Goal: Transaction & Acquisition: Purchase product/service

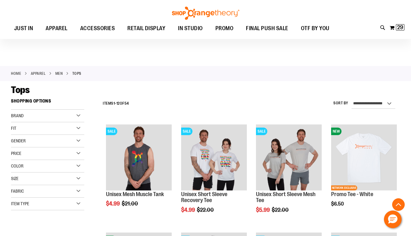
scroll to position [222, 0]
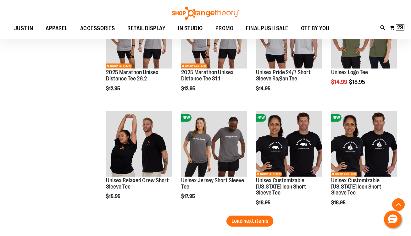
scroll to position [882, 0]
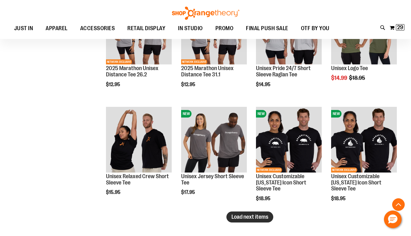
click at [235, 221] on button "Load next items" at bounding box center [249, 216] width 47 height 11
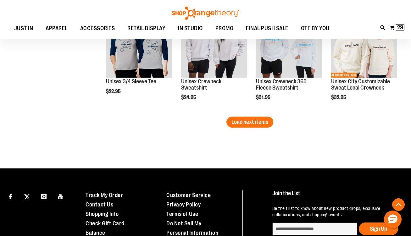
scroll to position [1302, 0]
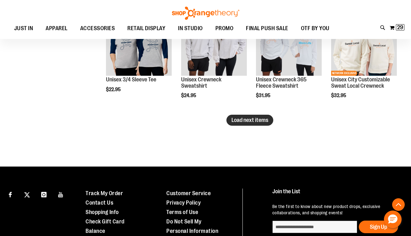
click at [248, 118] on span "Load next items" at bounding box center [249, 120] width 37 height 6
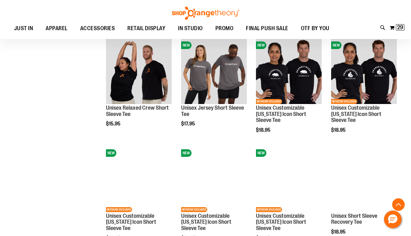
scroll to position [325, 0]
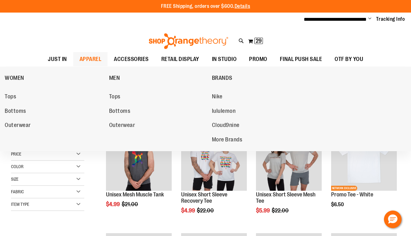
click at [83, 61] on span "APPAREL" at bounding box center [90, 59] width 22 height 14
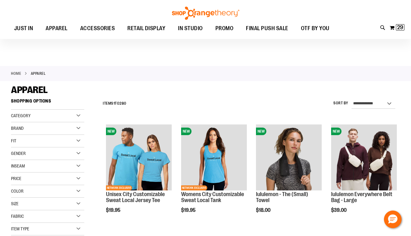
scroll to position [0, 0]
type input "**********"
click at [77, 193] on div "Color" at bounding box center [47, 191] width 73 height 13
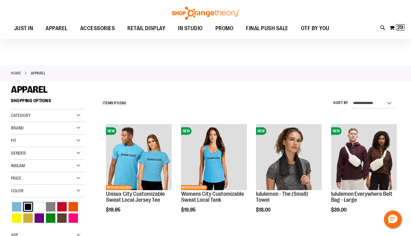
click at [29, 205] on div "Black" at bounding box center [27, 206] width 9 height 9
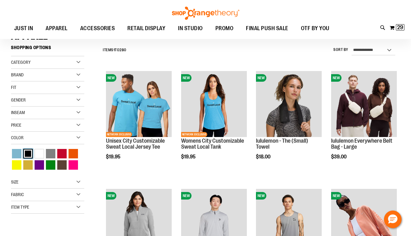
scroll to position [57, 0]
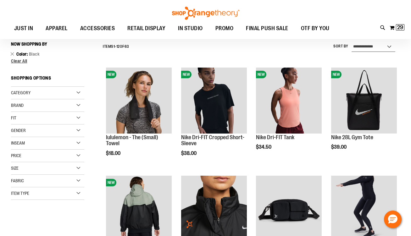
click at [366, 45] on select "**********" at bounding box center [373, 47] width 44 height 10
select select "*********"
click at [351, 42] on select "**********" at bounding box center [373, 47] width 44 height 10
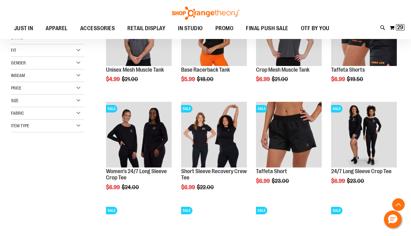
scroll to position [127, 0]
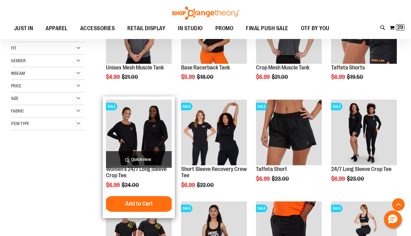
click at [155, 160] on span "Quickview" at bounding box center [139, 159] width 66 height 17
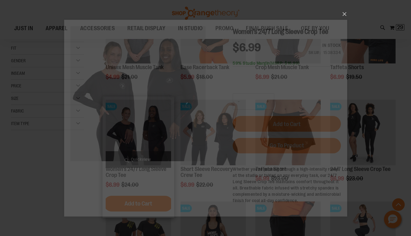
scroll to position [0, 0]
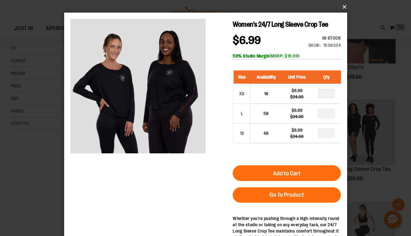
click at [345, 5] on button "×" at bounding box center [207, 7] width 283 height 14
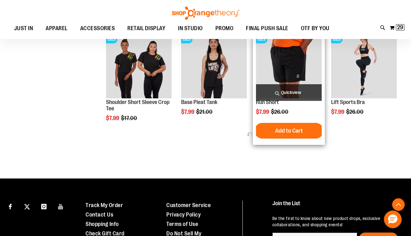
scroll to position [297, 0]
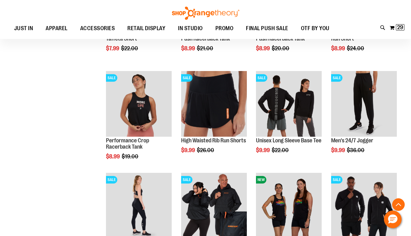
scroll to position [461, 0]
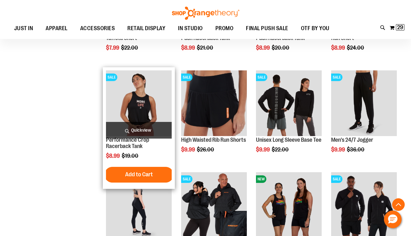
click at [140, 134] on span "Quickview" at bounding box center [139, 130] width 66 height 17
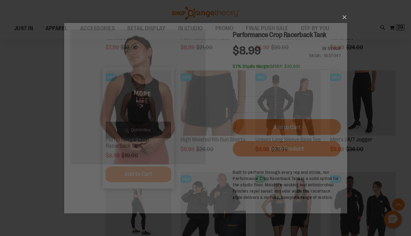
scroll to position [0, 0]
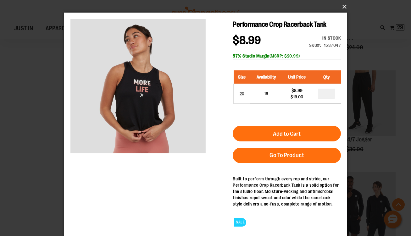
click at [342, 6] on button "×" at bounding box center [207, 7] width 283 height 14
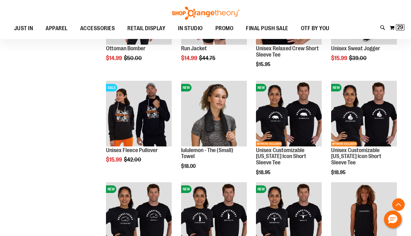
scroll to position [757, 0]
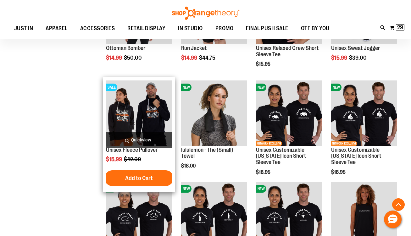
click at [145, 139] on span "Quickview" at bounding box center [139, 140] width 66 height 17
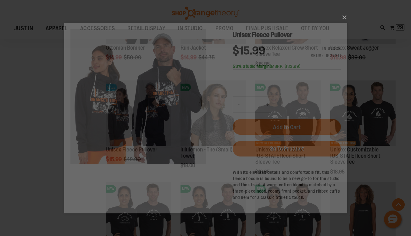
scroll to position [0, 0]
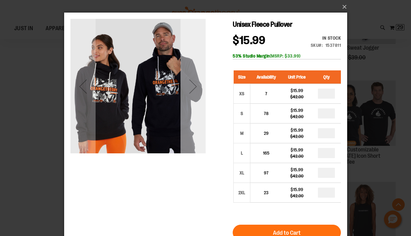
click at [200, 94] on div "Next" at bounding box center [192, 86] width 25 height 25
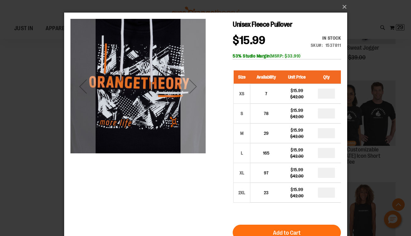
click at [200, 94] on div "Next" at bounding box center [192, 86] width 25 height 25
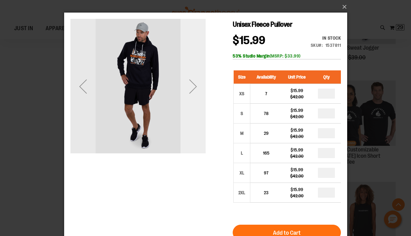
click at [200, 94] on div "Next" at bounding box center [192, 86] width 25 height 25
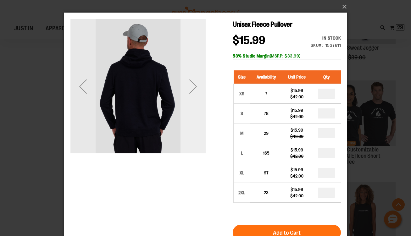
click at [200, 94] on div "Next" at bounding box center [192, 86] width 25 height 25
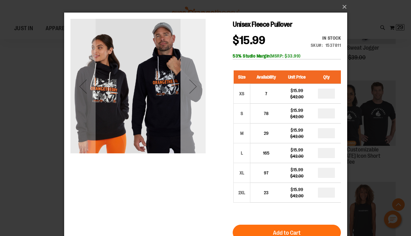
click at [201, 91] on div "Next" at bounding box center [192, 86] width 25 height 25
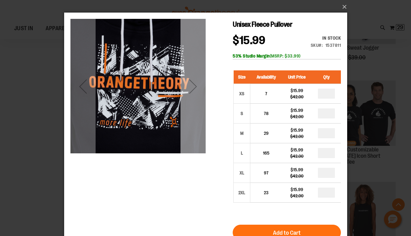
click at [202, 91] on div "Next" at bounding box center [192, 86] width 25 height 25
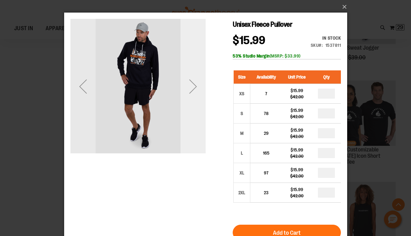
click at [202, 91] on div "Next" at bounding box center [192, 86] width 25 height 25
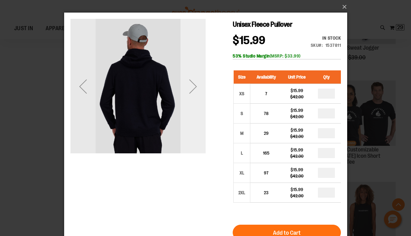
click at [202, 91] on div "Next" at bounding box center [192, 86] width 25 height 25
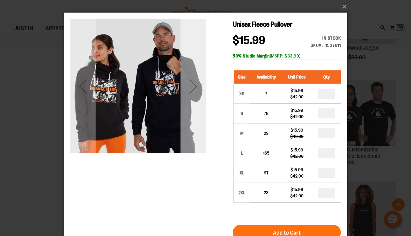
click at [202, 91] on div "Next" at bounding box center [192, 86] width 25 height 25
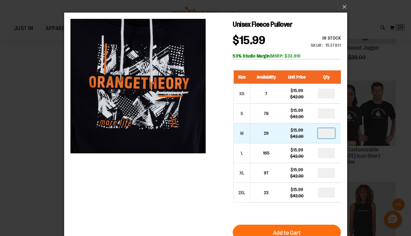
click at [327, 130] on input "number" at bounding box center [325, 133] width 17 height 10
type input "*"
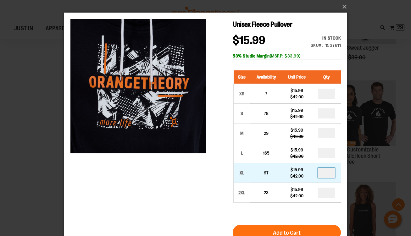
drag, startPoint x: 329, startPoint y: 173, endPoint x: 323, endPoint y: 173, distance: 6.3
click at [323, 173] on input "number" at bounding box center [325, 173] width 17 height 10
type input "*"
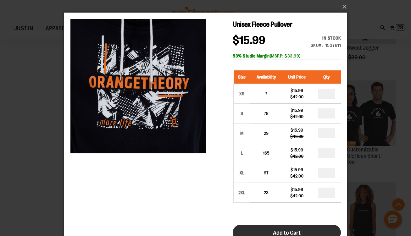
click at [299, 232] on span "Add to Cart" at bounding box center [286, 232] width 28 height 7
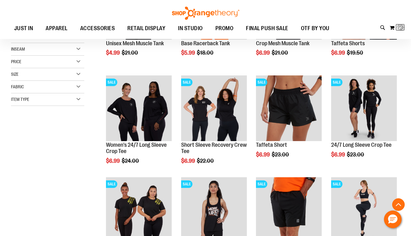
scroll to position [57, 0]
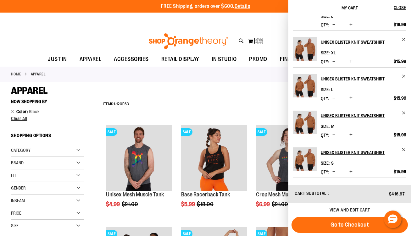
scroll to position [34, 0]
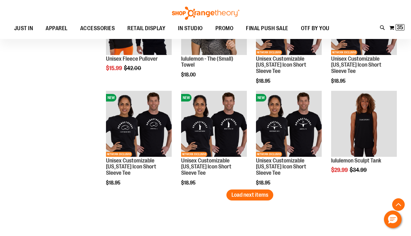
scroll to position [849, 0]
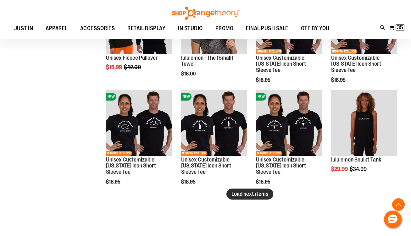
click at [263, 196] on span "Load next items" at bounding box center [249, 194] width 37 height 6
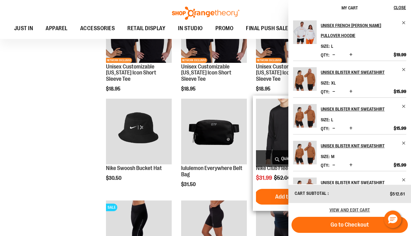
scroll to position [947, 0]
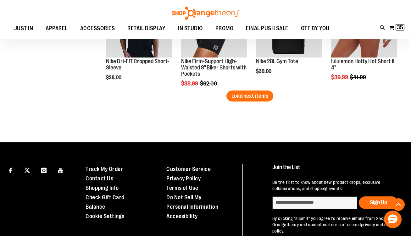
scroll to position [1255, 0]
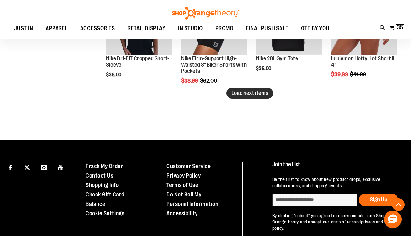
click at [257, 97] on button "Load next items" at bounding box center [249, 93] width 47 height 11
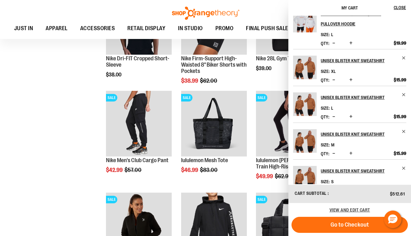
scroll to position [29, 0]
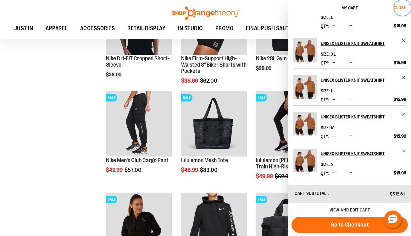
click at [398, 5] on span "Close" at bounding box center [399, 7] width 12 height 5
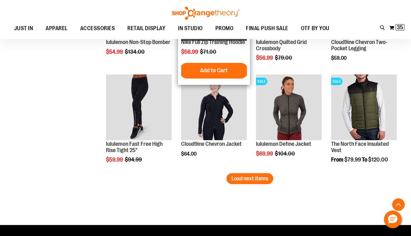
scroll to position [1477, 0]
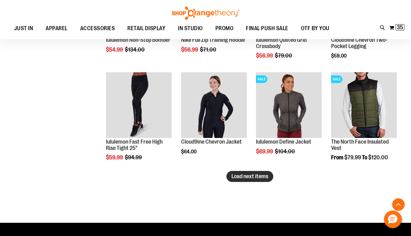
click at [241, 179] on span "Load next items" at bounding box center [249, 176] width 37 height 6
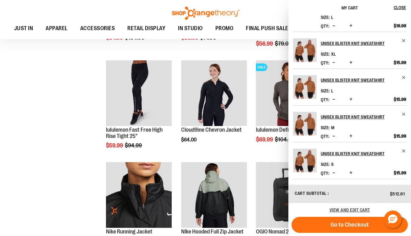
scroll to position [1493, 0]
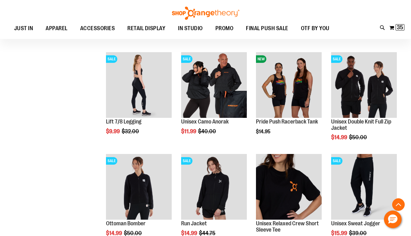
scroll to position [301, 0]
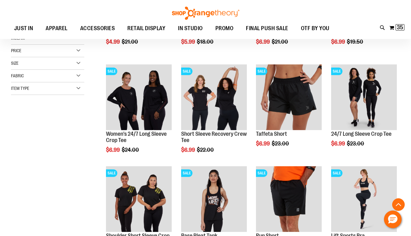
scroll to position [8, 0]
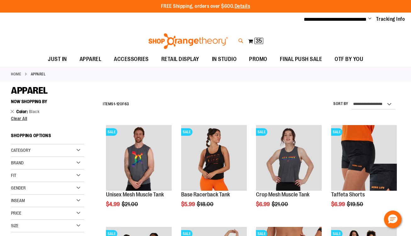
click at [241, 41] on icon at bounding box center [240, 40] width 5 height 7
click at [236, 33] on input "Search" at bounding box center [205, 35] width 325 height 21
type input "**********"
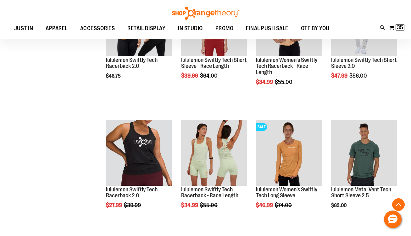
scroll to position [257, 0]
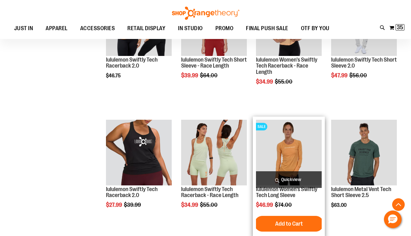
type input "**********"
click at [287, 181] on span "Quickview" at bounding box center [289, 179] width 66 height 17
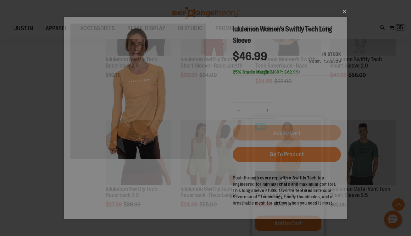
scroll to position [0, 0]
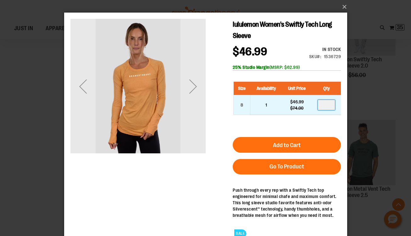
click at [325, 105] on input "number" at bounding box center [325, 105] width 17 height 10
type input "*"
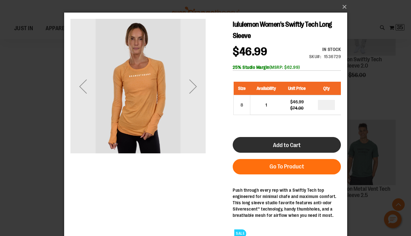
click at [311, 140] on button "Add to Cart" at bounding box center [286, 145] width 108 height 16
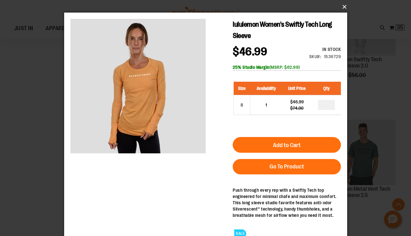
click at [345, 7] on button "×" at bounding box center [207, 7] width 283 height 14
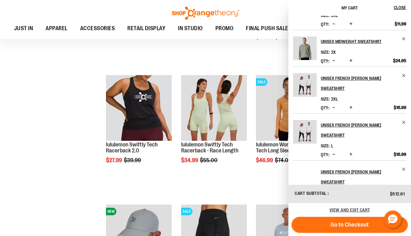
scroll to position [233, 0]
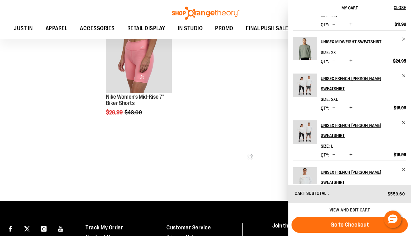
scroll to position [233, 0]
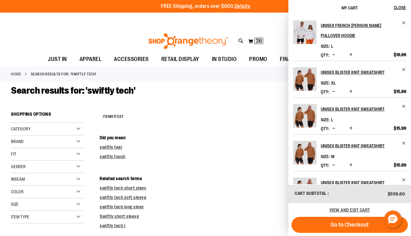
click at [231, 113] on div "**********" at bounding box center [250, 117] width 300 height 16
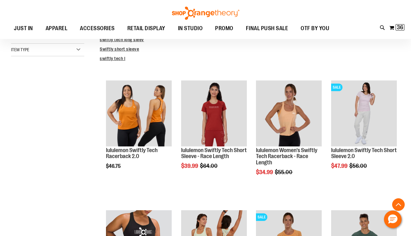
scroll to position [162, 0]
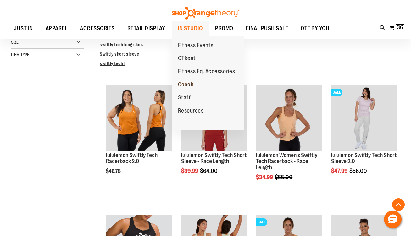
click at [189, 85] on span "Coach" at bounding box center [186, 85] width 16 height 8
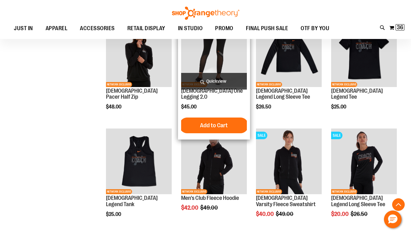
scroll to position [321, 0]
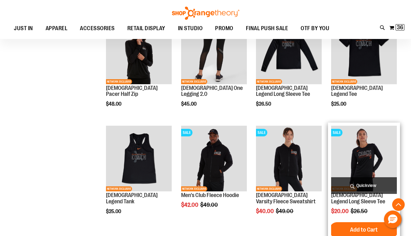
type input "**********"
click at [357, 188] on span "Quickview" at bounding box center [364, 185] width 66 height 17
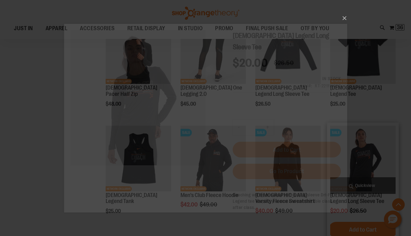
scroll to position [0, 0]
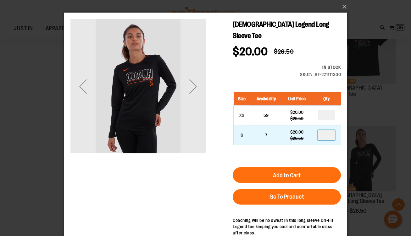
click at [327, 130] on input "number" at bounding box center [325, 135] width 17 height 10
type input "*"
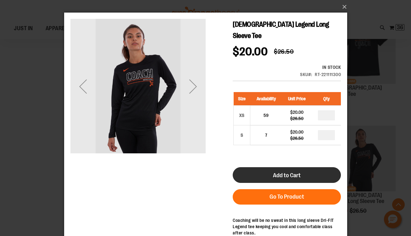
click at [316, 168] on button "Add to Cart" at bounding box center [286, 175] width 108 height 16
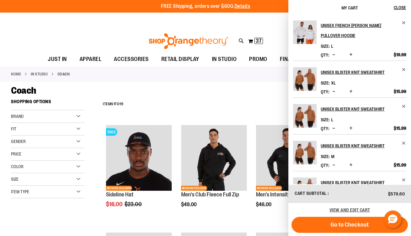
click at [97, 21] on div "**********" at bounding box center [205, 20] width 411 height 14
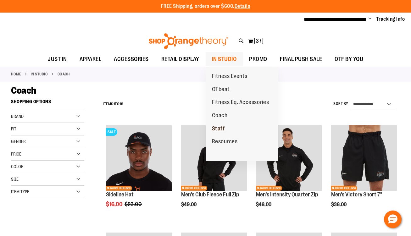
click at [219, 131] on span "Staff" at bounding box center [218, 129] width 13 height 8
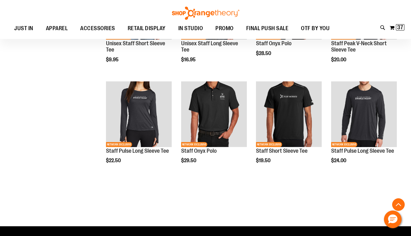
scroll to position [259, 0]
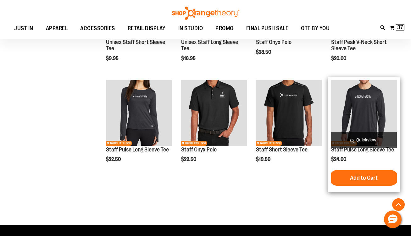
type input "**********"
click at [369, 139] on span "Quickview" at bounding box center [364, 140] width 66 height 17
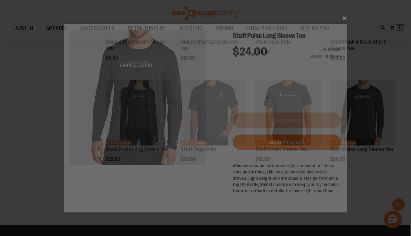
scroll to position [0, 0]
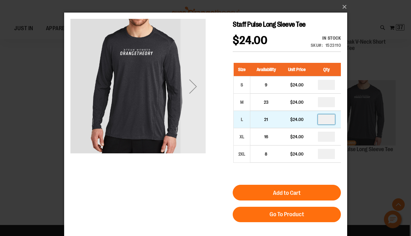
click at [326, 118] on input "number" at bounding box center [325, 119] width 17 height 10
type input "*"
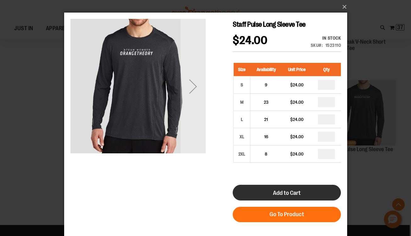
click at [303, 190] on button "Add to Cart" at bounding box center [286, 193] width 108 height 16
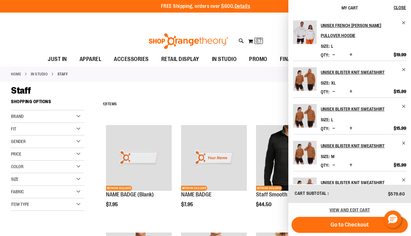
click at [356, 207] on div "View and edit cart" at bounding box center [349, 210] width 123 height 14
click at [355, 209] on span "View and edit cart" at bounding box center [349, 209] width 41 height 5
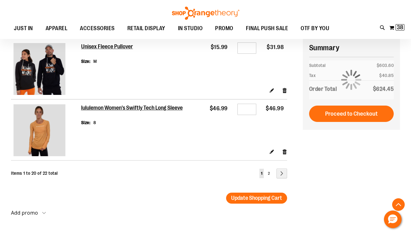
scroll to position [1190, 0]
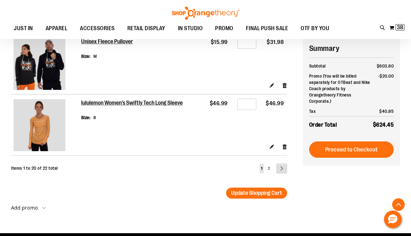
type input "**********"
click at [276, 167] on link "Page Next" at bounding box center [281, 168] width 11 height 10
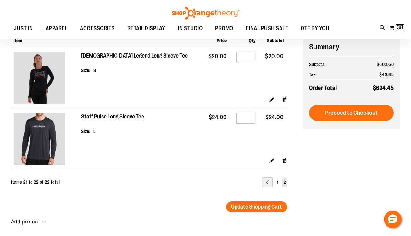
scroll to position [95, 0]
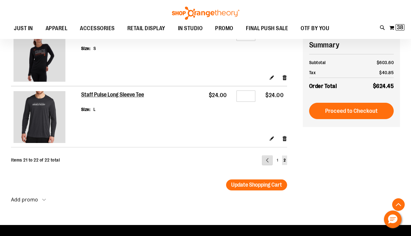
type input "**********"
click at [267, 164] on link "Page Previous" at bounding box center [267, 160] width 11 height 10
click at [397, 141] on div at bounding box center [205, 141] width 411 height 0
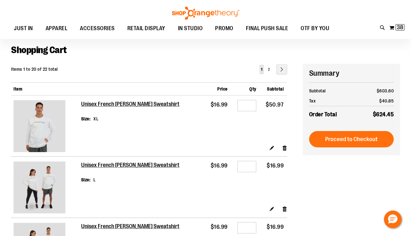
scroll to position [27, 0]
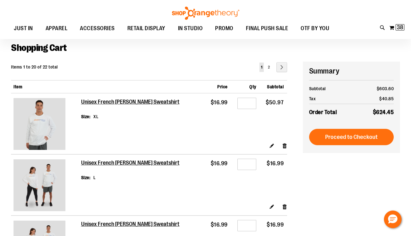
type input "**********"
click at [249, 102] on input "*" at bounding box center [246, 103] width 19 height 11
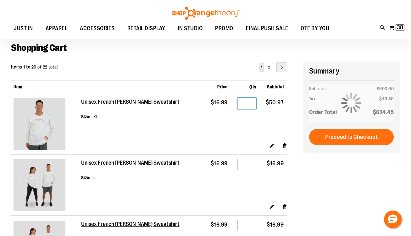
type input "*"
click at [200, 140] on tr "Unisex French [PERSON_NAME] Sweatshirt Size XL $16.99 Qty * $50.97" at bounding box center [149, 117] width 276 height 49
click at [397, 209] on div at bounding box center [205, 209] width 411 height 0
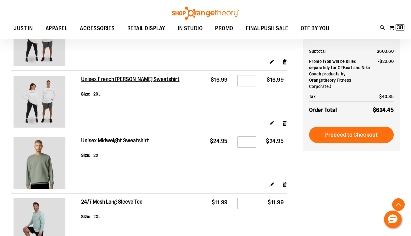
scroll to position [157, 0]
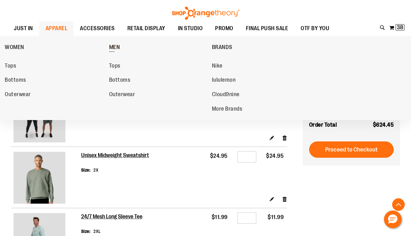
click at [118, 46] on span "MEN" at bounding box center [114, 48] width 11 height 8
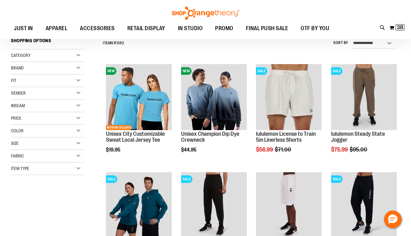
scroll to position [62, 0]
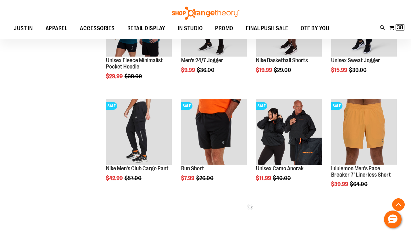
scroll to position [243, 0]
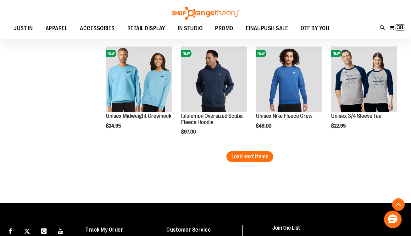
scroll to position [943, 0]
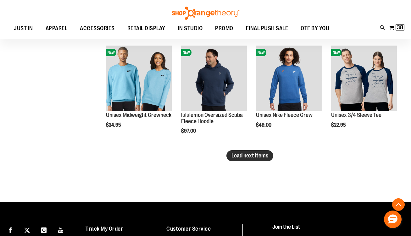
type input "**********"
click at [266, 156] on span "Load next items" at bounding box center [249, 155] width 37 height 6
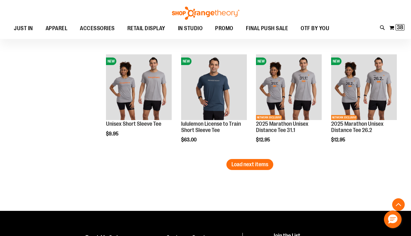
scroll to position [1265, 0]
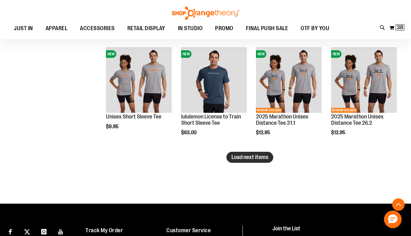
click at [232, 162] on button "Load next items" at bounding box center [249, 157] width 47 height 11
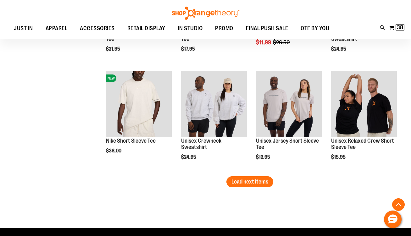
scroll to position [1574, 0]
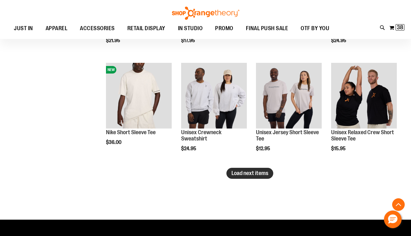
click at [267, 174] on span "Load next items" at bounding box center [249, 173] width 37 height 6
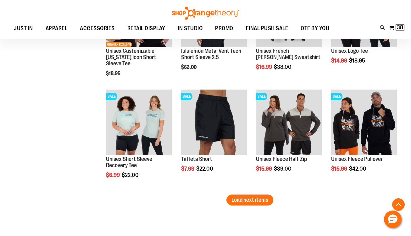
scroll to position [1879, 0]
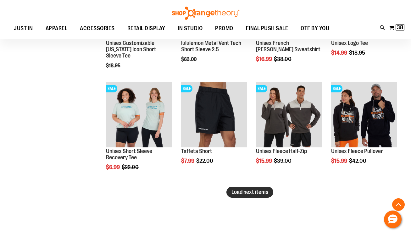
click at [247, 194] on span "Load next items" at bounding box center [249, 192] width 37 height 6
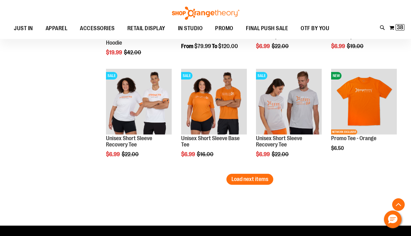
scroll to position [2219, 0]
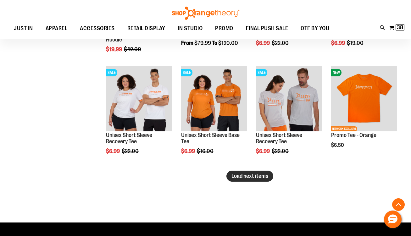
click at [261, 180] on button "Load next items" at bounding box center [249, 176] width 47 height 11
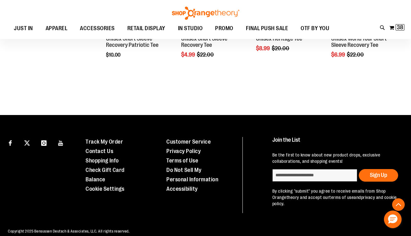
scroll to position [2532, 0]
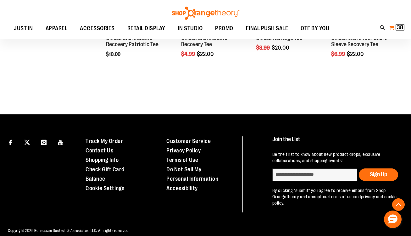
click at [402, 29] on span "38" at bounding box center [400, 27] width 6 height 6
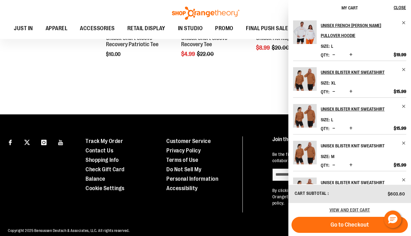
scroll to position [233, 0]
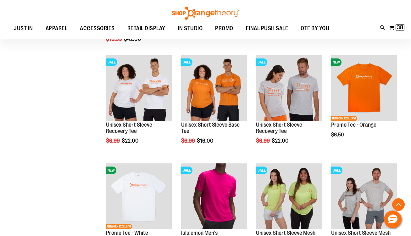
scroll to position [2044, 0]
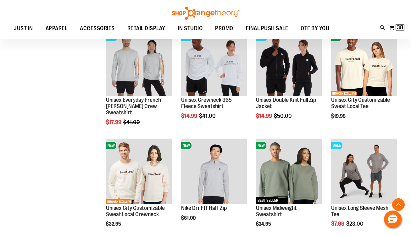
scroll to position [417, 0]
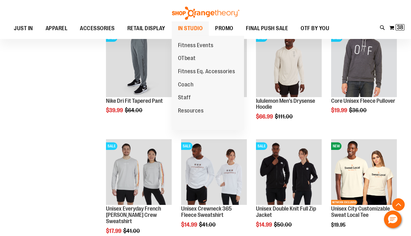
click at [191, 30] on span "IN STUDIO" at bounding box center [190, 28] width 25 height 14
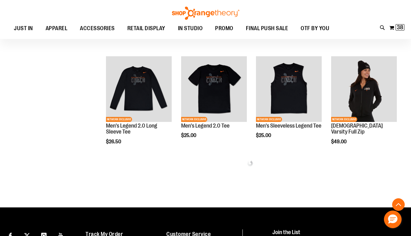
scroll to position [385, 0]
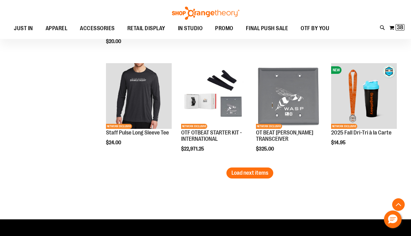
scroll to position [923, 0]
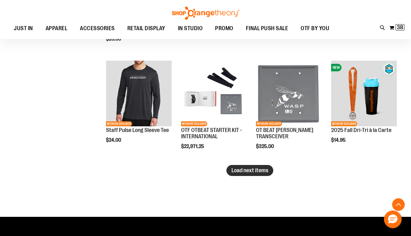
type input "**********"
click at [260, 174] on button "Load next items" at bounding box center [249, 170] width 47 height 11
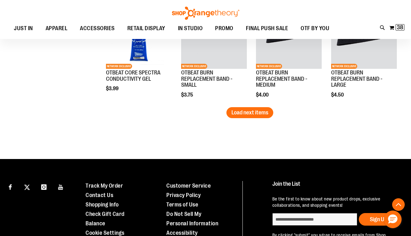
scroll to position [1304, 0]
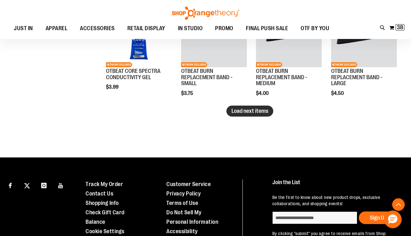
click at [238, 111] on span "Load next items" at bounding box center [249, 111] width 37 height 6
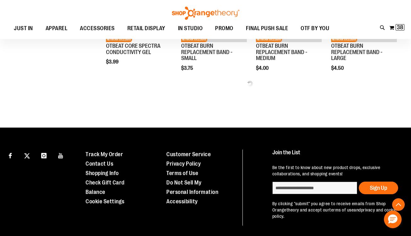
scroll to position [1333, 0]
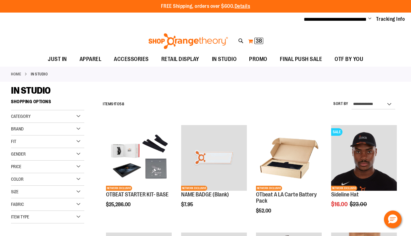
click at [261, 41] on span "38" at bounding box center [258, 41] width 6 height 6
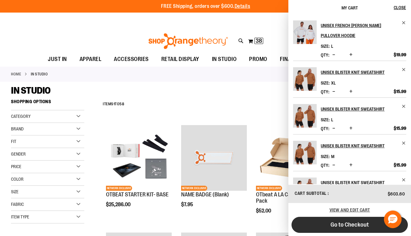
click at [353, 226] on span "Go to Checkout" at bounding box center [349, 224] width 38 height 7
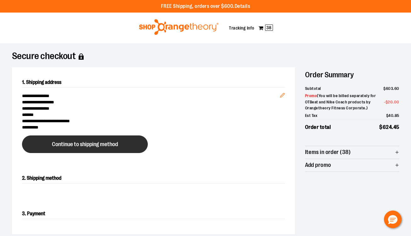
click at [112, 142] on span "Continue to shipping method" at bounding box center [85, 144] width 66 height 6
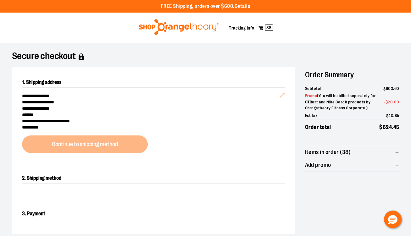
click at [399, 236] on div at bounding box center [205, 236] width 411 height 0
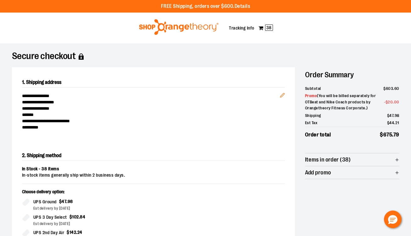
click at [157, 28] on img at bounding box center [178, 27] width 81 height 16
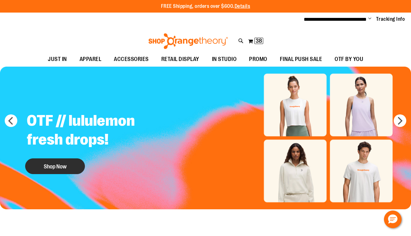
type input "**********"
click at [68, 160] on button "Shop Now" at bounding box center [55, 166] width 60 height 16
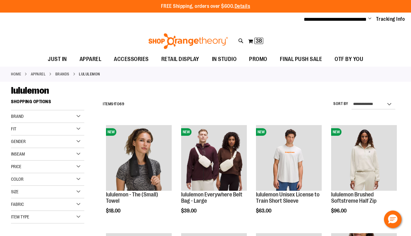
type input "**********"
click at [394, 104] on select "**********" at bounding box center [373, 104] width 44 height 10
select select "*********"
click at [351, 99] on select "**********" at bounding box center [373, 104] width 44 height 10
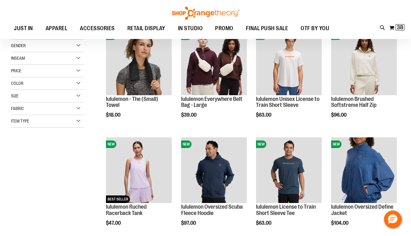
scroll to position [96, 0]
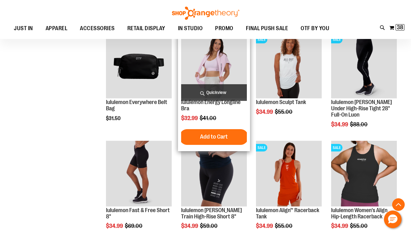
scroll to position [204, 0]
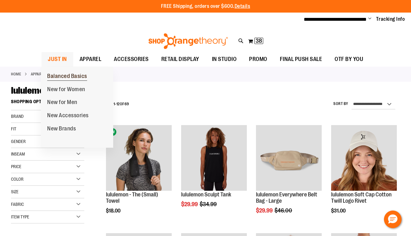
click at [70, 75] on span "Balanced Basics" at bounding box center [67, 77] width 40 height 8
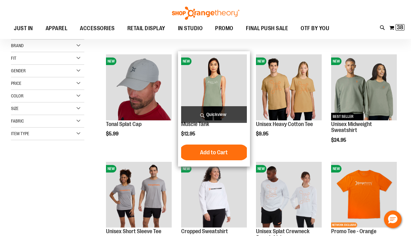
scroll to position [93, 0]
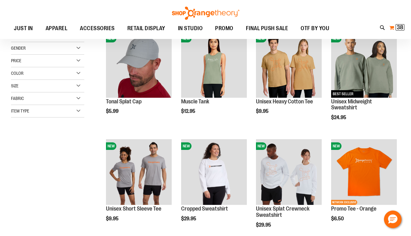
type input "**********"
click at [401, 25] on span "38" at bounding box center [400, 27] width 6 height 6
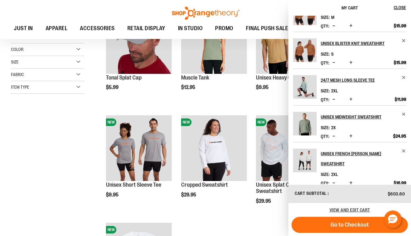
scroll to position [233, 0]
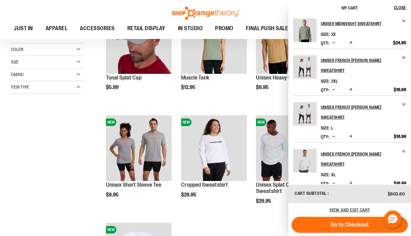
click at [73, 163] on div "**********" at bounding box center [205, 172] width 389 height 386
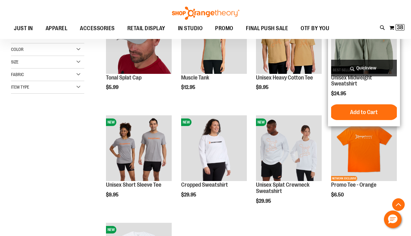
click at [364, 64] on span "Quickview" at bounding box center [364, 68] width 66 height 17
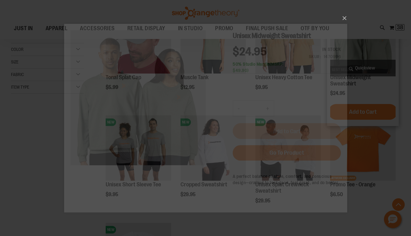
scroll to position [0, 0]
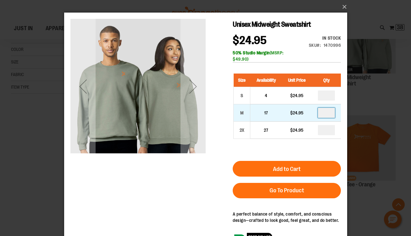
click at [331, 113] on input "number" at bounding box center [325, 113] width 17 height 10
type input "*"
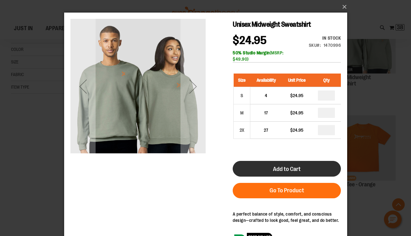
click at [303, 170] on button "Add to Cart" at bounding box center [286, 169] width 108 height 16
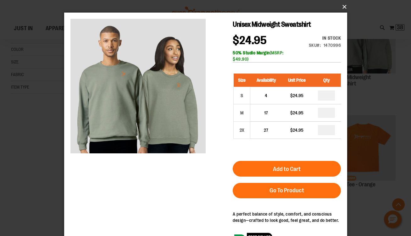
click at [344, 8] on button "×" at bounding box center [207, 7] width 283 height 14
click at [351, 5] on div "×" at bounding box center [205, 118] width 411 height 236
click at [35, 216] on div "×" at bounding box center [205, 118] width 411 height 236
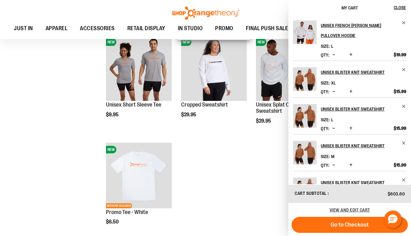
scroll to position [199, 0]
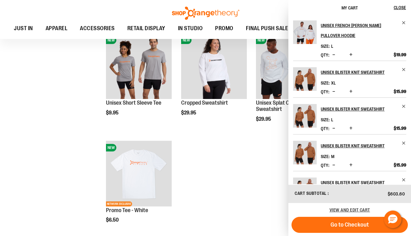
click at [19, 167] on div "**********" at bounding box center [205, 90] width 389 height 386
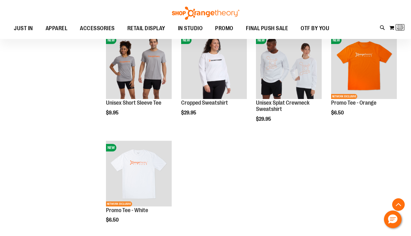
scroll to position [0, 0]
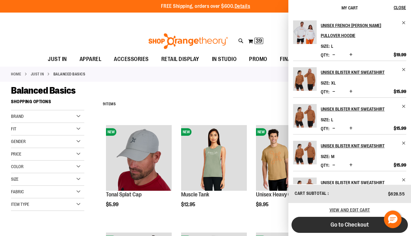
click at [347, 226] on span "Go to Checkout" at bounding box center [349, 224] width 38 height 7
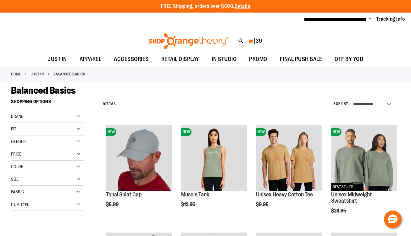
click at [260, 41] on span "39" at bounding box center [258, 41] width 6 height 6
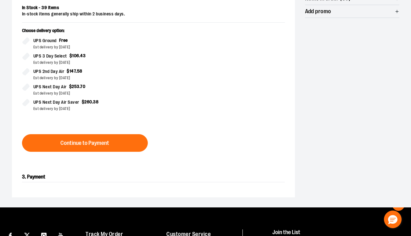
scroll to position [160, 0]
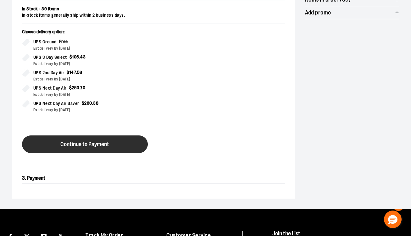
click at [118, 142] on button "Continue to Payment" at bounding box center [85, 144] width 126 height 18
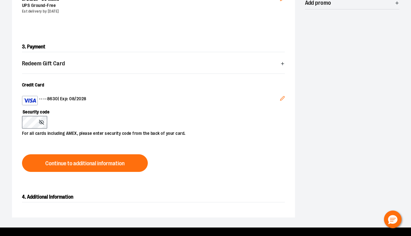
scroll to position [175, 0]
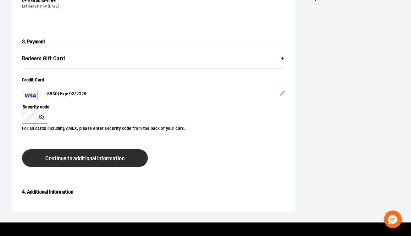
click at [67, 157] on span "Continue to additional information" at bounding box center [84, 159] width 79 height 6
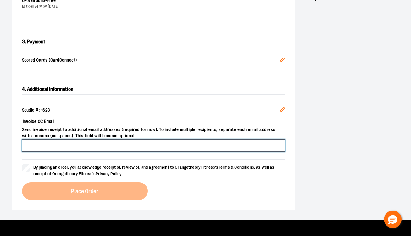
click at [85, 145] on input "Invoice CC Email" at bounding box center [153, 145] width 263 height 13
type input "**********"
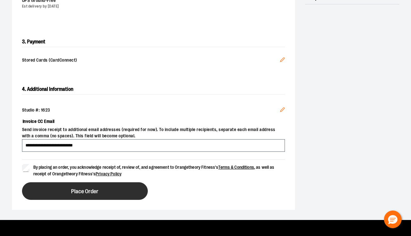
click at [52, 189] on button "Place Order" at bounding box center [85, 191] width 126 height 18
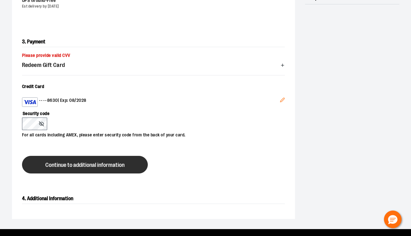
click at [75, 167] on span "Continue to additional information" at bounding box center [84, 165] width 79 height 6
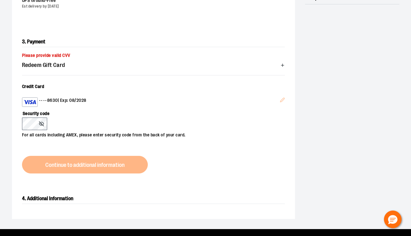
click at [397, 61] on div at bounding box center [205, 61] width 411 height 0
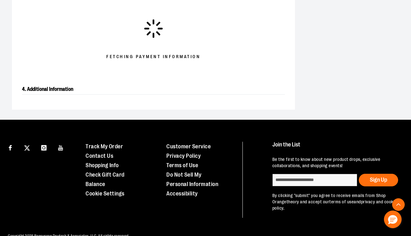
scroll to position [227, 0]
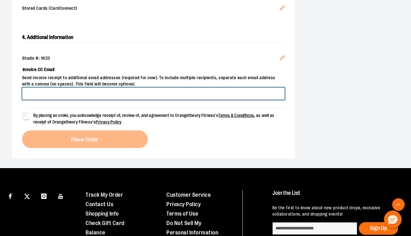
click at [57, 94] on input "Invoice CC Email" at bounding box center [153, 93] width 263 height 13
type input "**********"
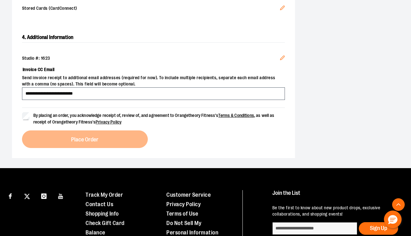
click at [24, 120] on label "By placing an order, you acknowledge receipt of, review of, and agreement to Or…" at bounding box center [153, 118] width 263 height 13
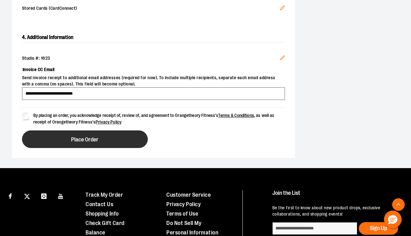
click at [39, 130] on button "Place Order" at bounding box center [85, 139] width 126 height 18
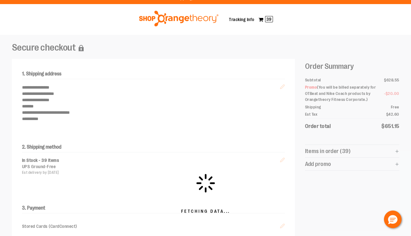
scroll to position [0, 0]
